Goal: Find specific page/section: Find specific page/section

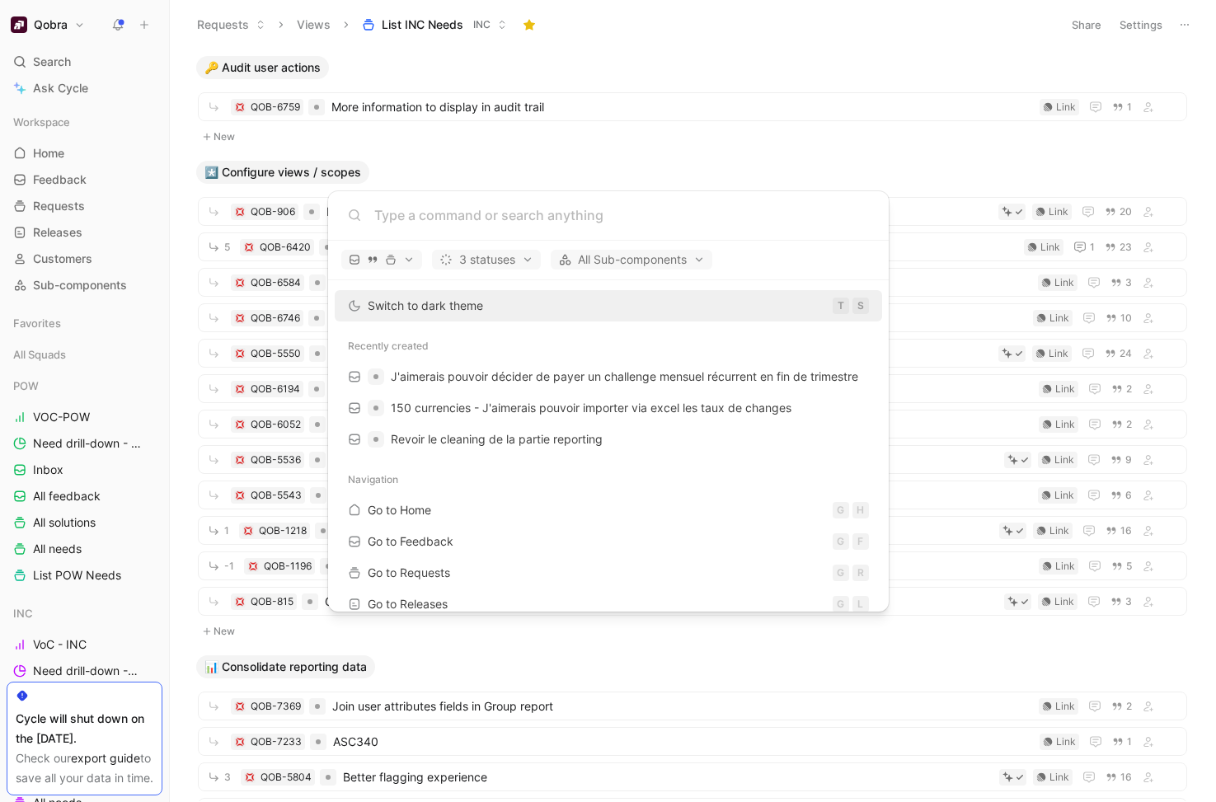
click at [673, 219] on input at bounding box center [621, 215] width 494 height 20
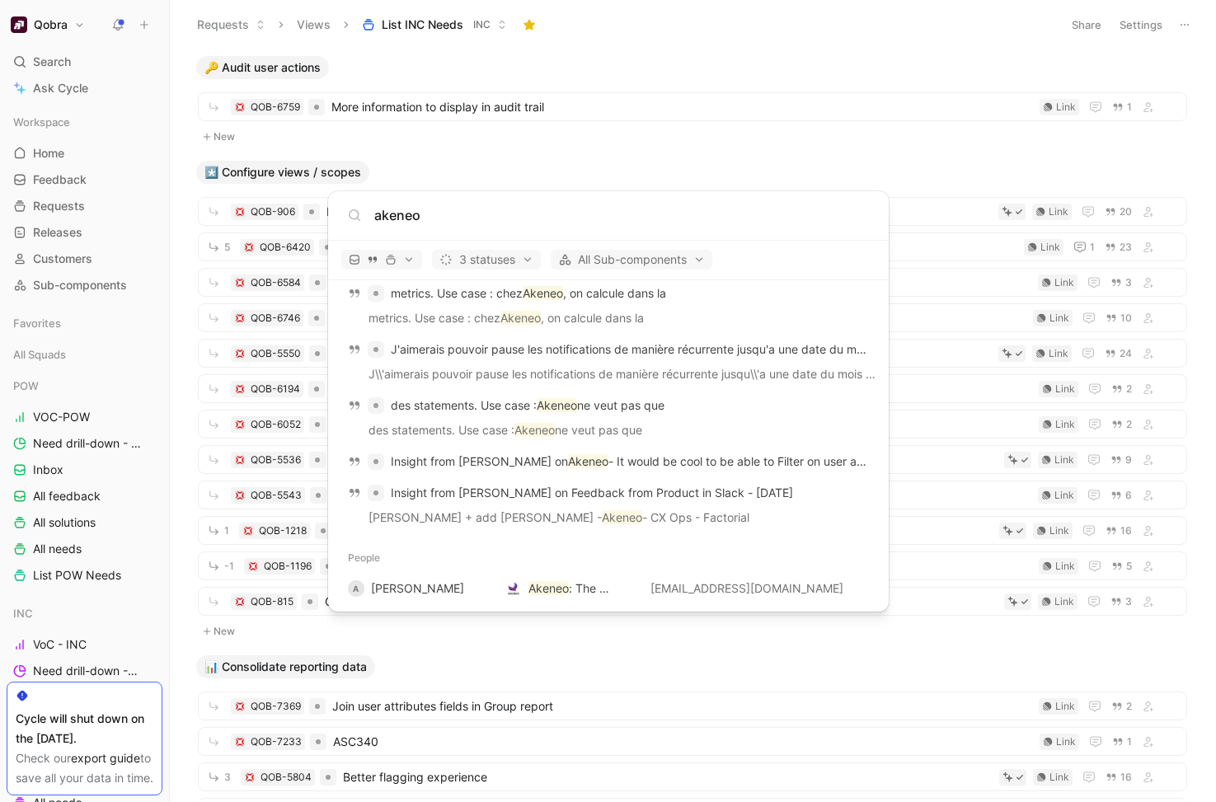
scroll to position [2069, 0]
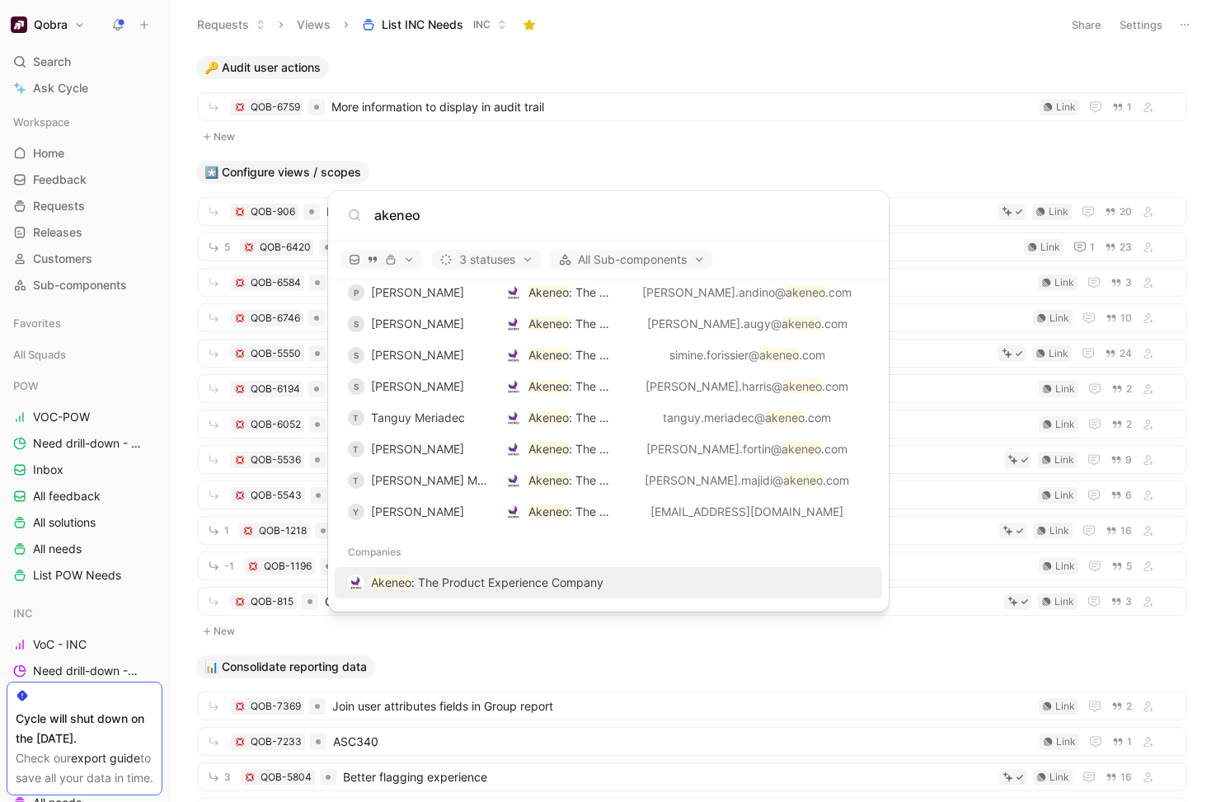
type input "akeneo"
click at [545, 581] on span ": The Product Experience Company" at bounding box center [507, 582] width 192 height 14
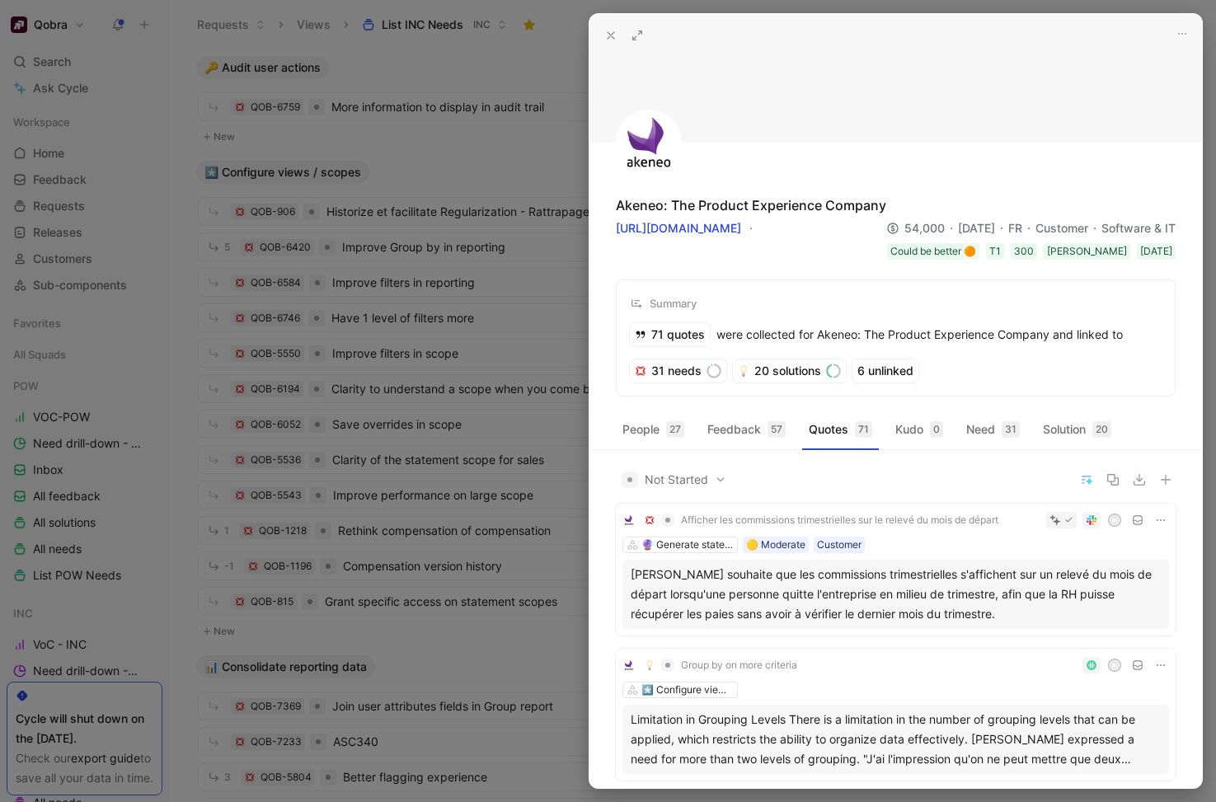
click at [637, 39] on icon at bounding box center [636, 35] width 13 height 13
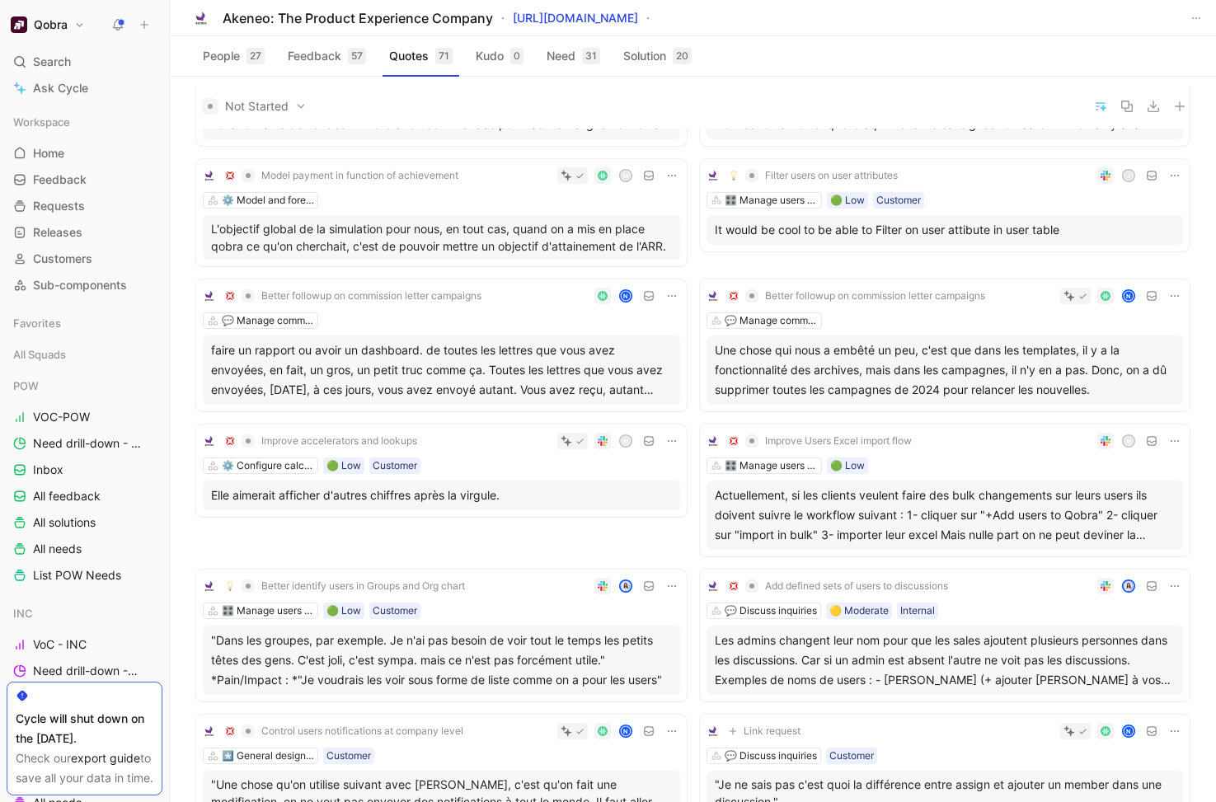
scroll to position [675, 0]
